Goal: Information Seeking & Learning: Learn about a topic

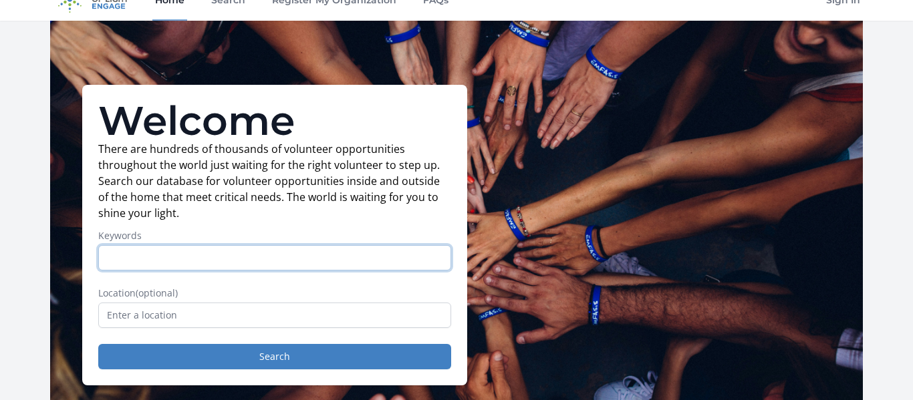
scroll to position [17, 0]
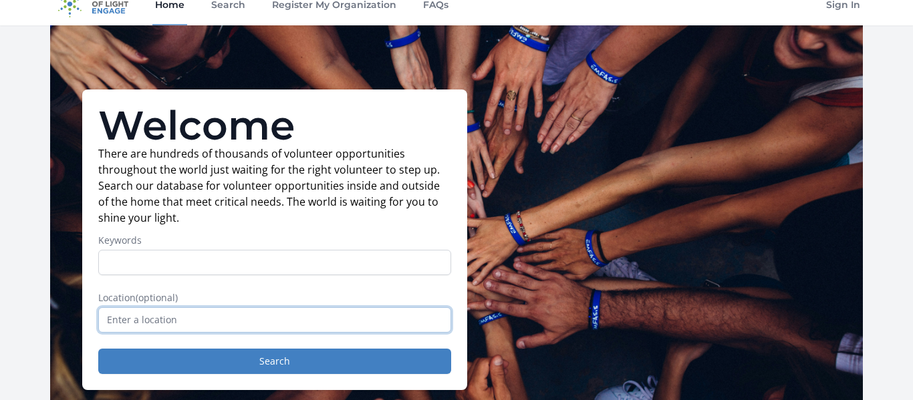
click at [287, 315] on input "text" at bounding box center [274, 319] width 353 height 25
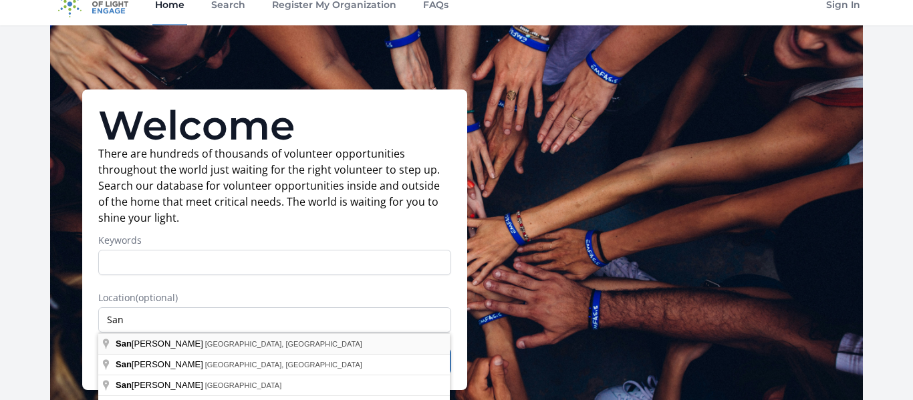
type input "[GEOGRAPHIC_DATA], [GEOGRAPHIC_DATA], [GEOGRAPHIC_DATA]"
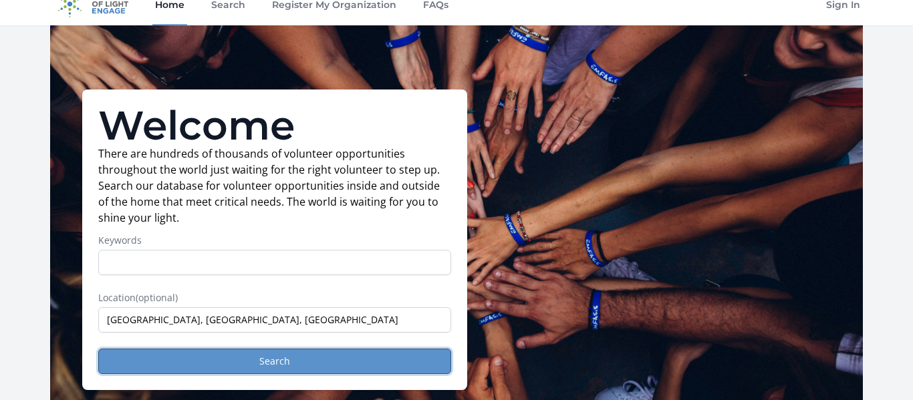
click at [196, 364] on button "Search" at bounding box center [274, 361] width 353 height 25
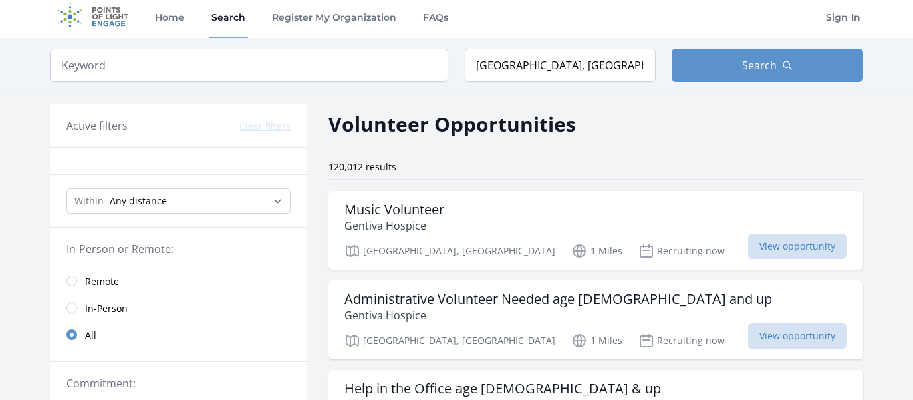
scroll to position [9, 0]
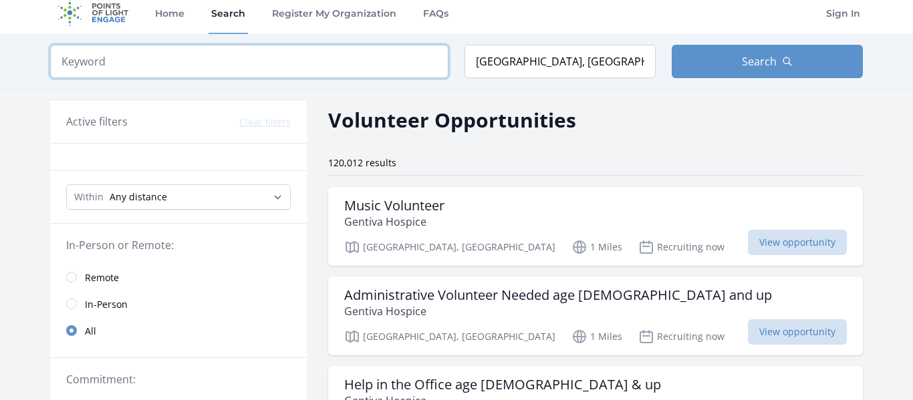
click at [220, 57] on input "search" at bounding box center [249, 61] width 398 height 33
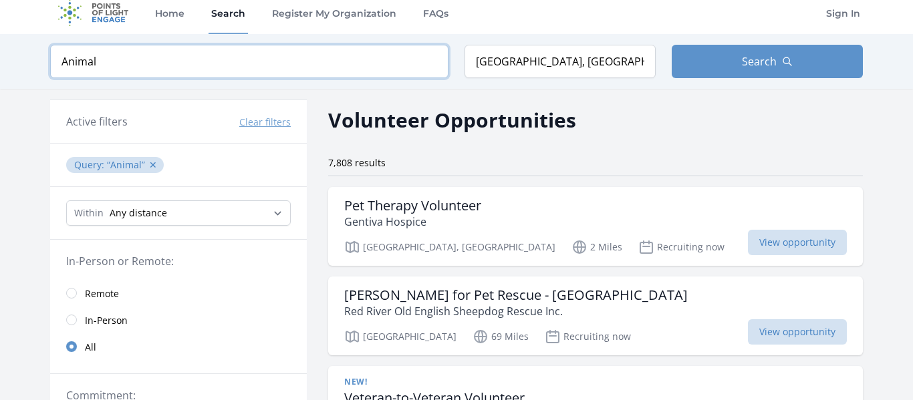
type input "Animal"
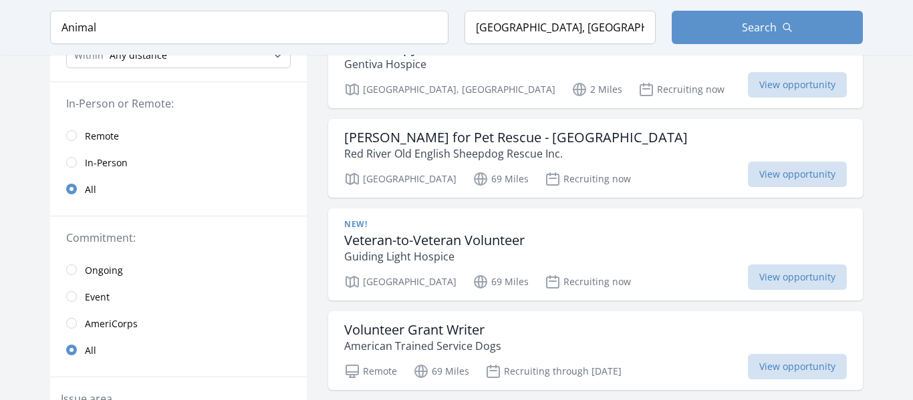
scroll to position [171, 0]
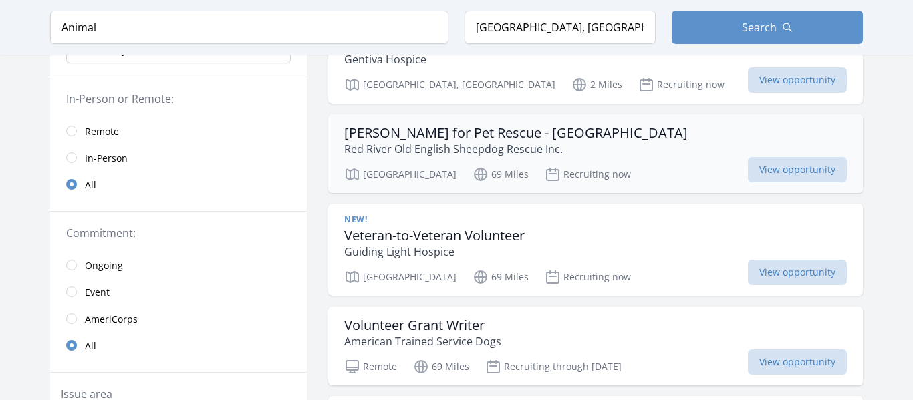
click at [422, 157] on div "Foster for Pet Rescue - TX Red River Old English Sheepdog Rescue Inc. TX 69 Mil…" at bounding box center [595, 153] width 535 height 79
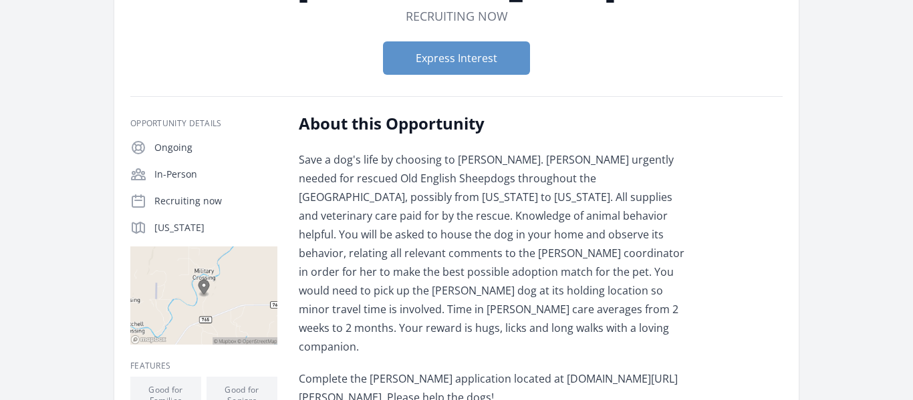
scroll to position [144, 0]
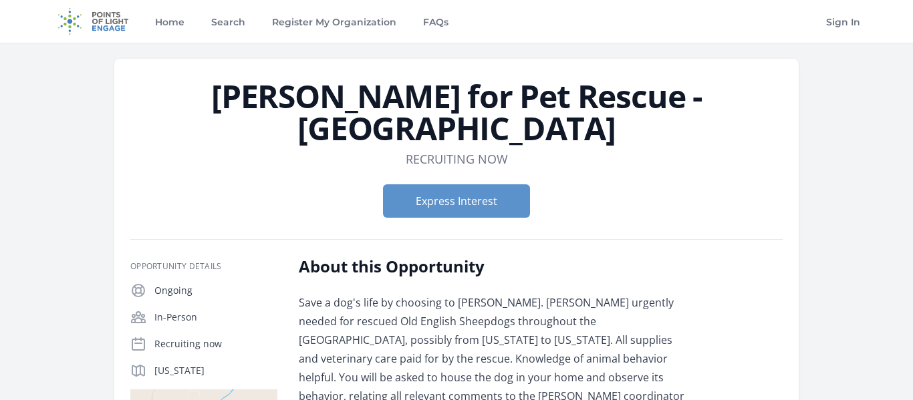
scroll to position [144, 0]
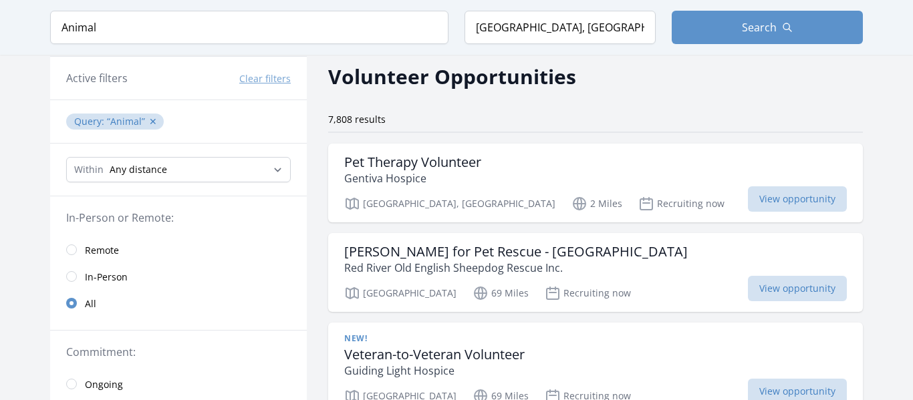
scroll to position [53, 0]
click at [456, 190] on div "Pet Therapy Volunteer Gentiva Hospice [GEOGRAPHIC_DATA], [GEOGRAPHIC_DATA] 2 Mi…" at bounding box center [595, 182] width 535 height 79
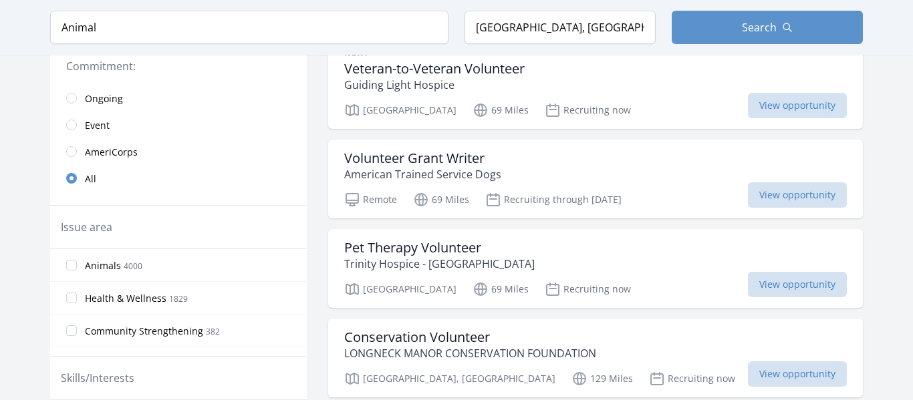
scroll to position [339, 0]
click at [104, 261] on span "Animals" at bounding box center [103, 264] width 36 height 13
click at [77, 261] on input "Animals 4000" at bounding box center [71, 264] width 11 height 11
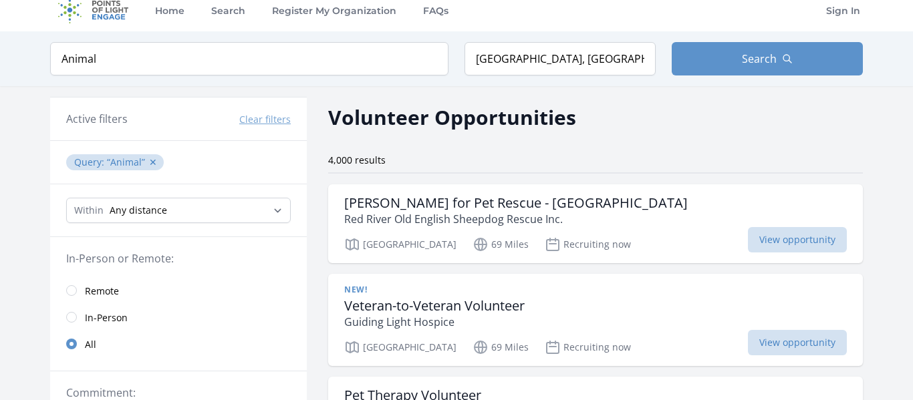
scroll to position [14, 0]
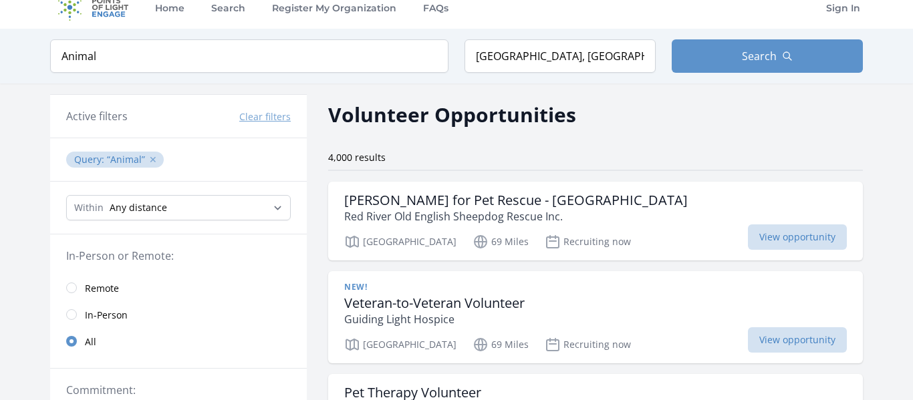
click at [151, 156] on button "✕" at bounding box center [153, 159] width 8 height 13
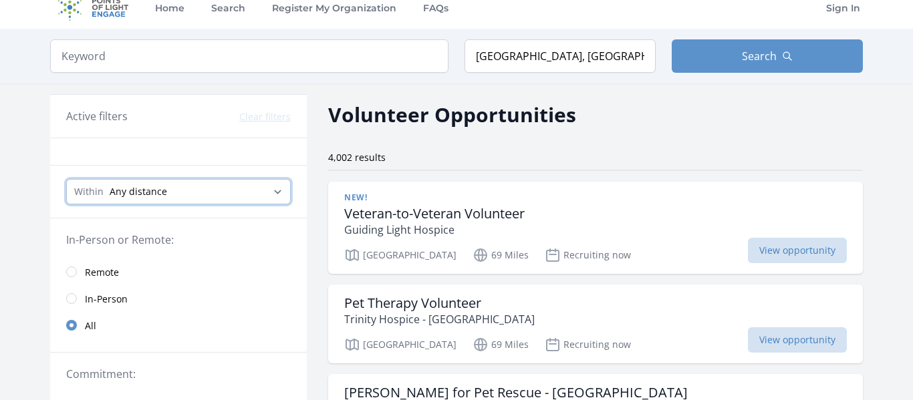
click at [196, 189] on select "Any distance , 5 Miles , 20 Miles , 50 Miles , 100 Miles" at bounding box center [178, 191] width 225 height 25
select select "80467"
click at [66, 179] on select "Any distance , 5 Miles , 20 Miles , 50 Miles , 100 Miles" at bounding box center [178, 191] width 225 height 25
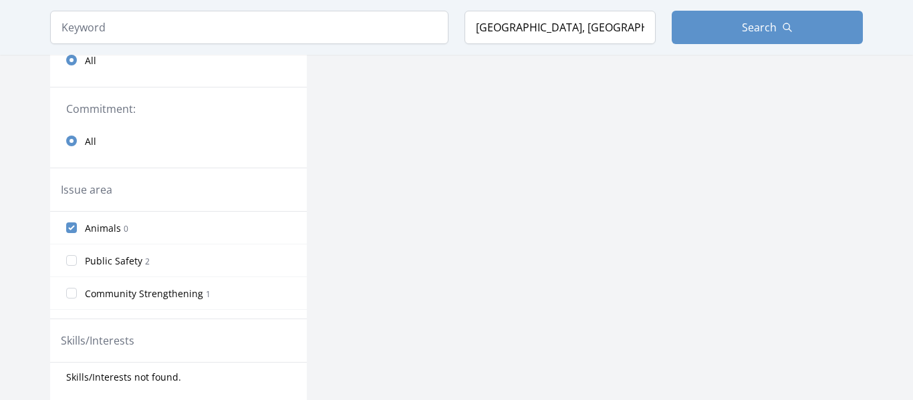
scroll to position [228, 0]
click at [74, 232] on label "Animals 0" at bounding box center [178, 226] width 257 height 27
click at [74, 231] on input "Animals 0" at bounding box center [71, 226] width 11 height 11
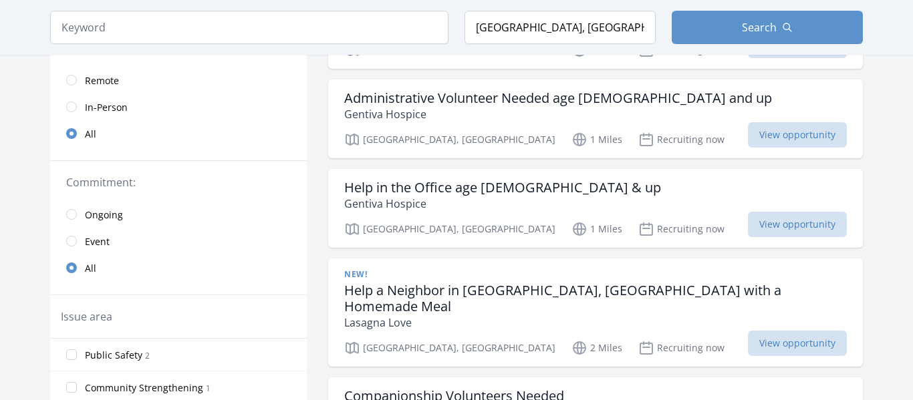
scroll to position [0, 0]
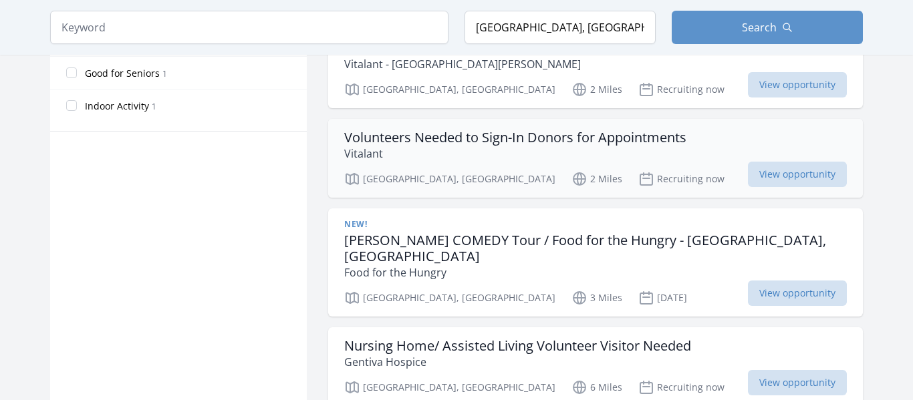
scroll to position [844, 0]
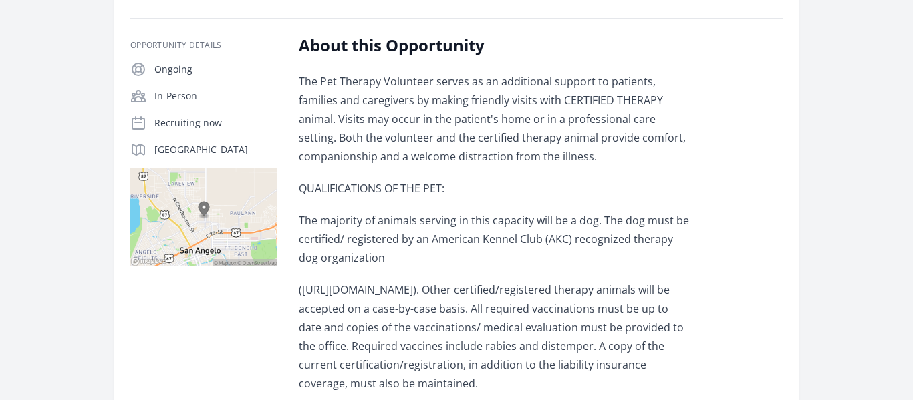
scroll to position [219, 0]
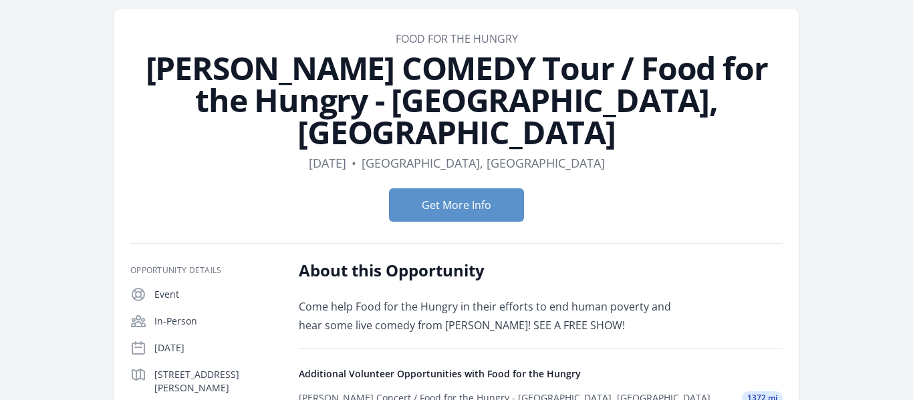
scroll to position [52, 0]
